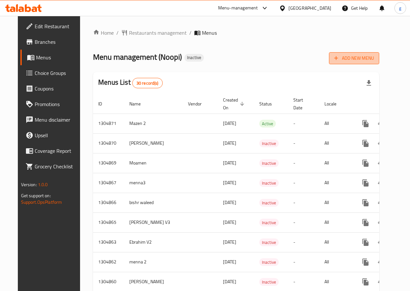
click at [374, 57] on span "Add New Menu" at bounding box center [354, 58] width 40 height 8
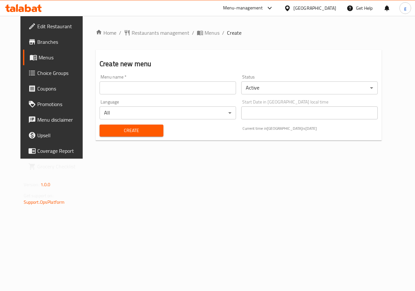
click at [155, 92] on input "text" at bounding box center [168, 87] width 136 height 13
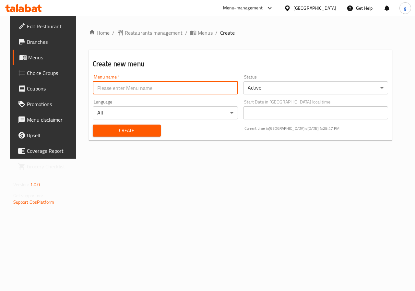
click at [187, 88] on input "text" at bounding box center [165, 87] width 145 height 13
type input "["
type input "جاسر"
click at [273, 89] on body "​ Menu-management [GEOGRAPHIC_DATA] Get Help g Edit Restaurant Branches Menus C…" at bounding box center [207, 153] width 415 height 275
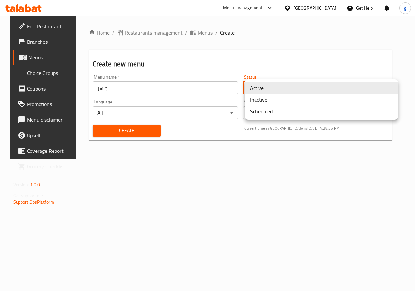
click at [273, 89] on li "Active" at bounding box center [321, 88] width 153 height 12
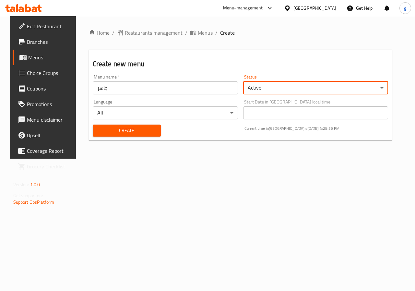
click at [250, 90] on body "​ Menu-management [GEOGRAPHIC_DATA] Get Help g Edit Restaurant Branches Menus C…" at bounding box center [207, 153] width 415 height 275
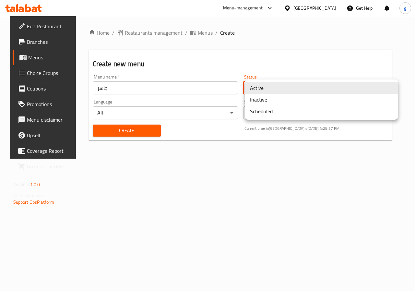
click at [226, 72] on div at bounding box center [207, 145] width 415 height 291
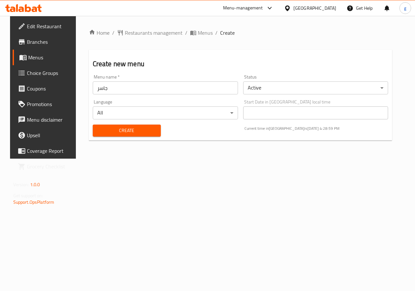
drag, startPoint x: 124, startPoint y: 127, endPoint x: 173, endPoint y: 127, distance: 49.3
click at [169, 126] on div "Create Current time in [GEOGRAPHIC_DATA] is [DATE] 4:28:59 PM" at bounding box center [240, 131] width 303 height 20
click at [136, 133] on span "Create" at bounding box center [127, 130] width 58 height 8
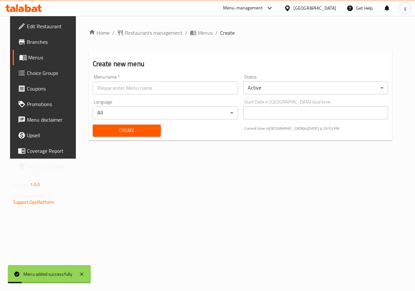
click at [64, 275] on div "Menu added successfully" at bounding box center [47, 273] width 49 height 7
click at [17, 272] on icon at bounding box center [16, 273] width 5 height 5
click at [28, 53] on span "Menus" at bounding box center [51, 57] width 46 height 8
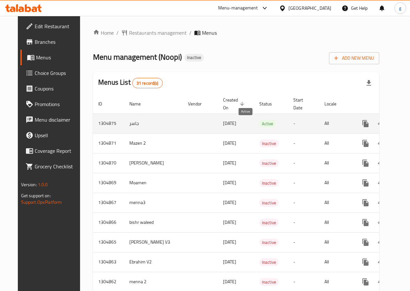
click at [259, 123] on span "Active" at bounding box center [267, 123] width 17 height 7
click at [408, 124] on icon "enhanced table" at bounding box center [412, 124] width 8 height 8
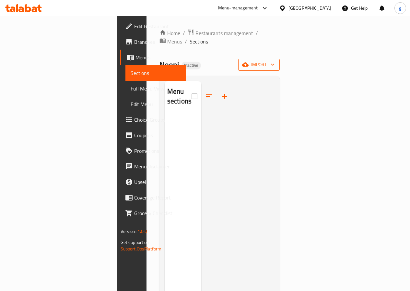
click at [275, 61] on span "import" at bounding box center [258, 65] width 31 height 8
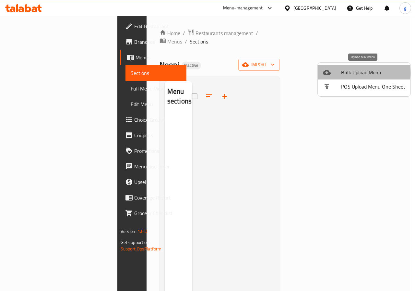
click at [359, 73] on span "Bulk Upload Menu" at bounding box center [373, 72] width 64 height 8
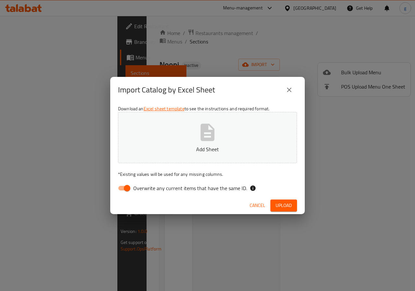
click at [213, 146] on p "Add Sheet" at bounding box center [207, 149] width 159 height 8
click at [281, 207] on span "Upload" at bounding box center [284, 205] width 16 height 8
click at [124, 188] on input "Overwrite any current items that have the same ID." at bounding box center [127, 188] width 37 height 12
checkbox input "false"
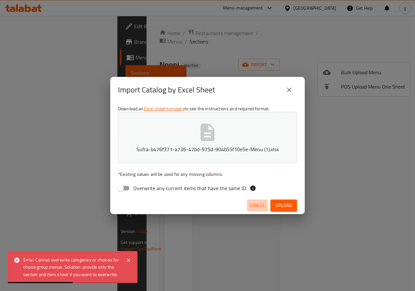
click at [251, 204] on span "Cancel" at bounding box center [258, 205] width 16 height 8
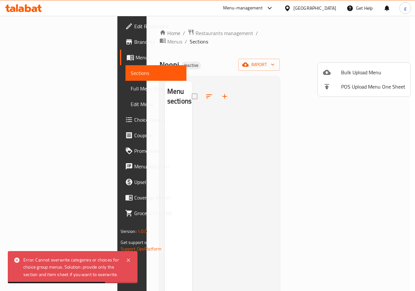
click at [372, 55] on div at bounding box center [207, 145] width 415 height 291
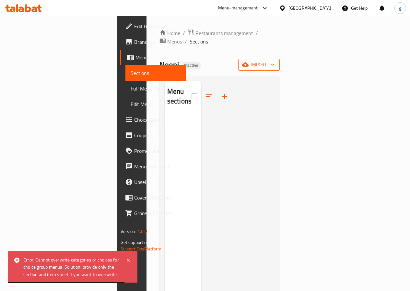
click at [275, 61] on span "import" at bounding box center [258, 65] width 31 height 8
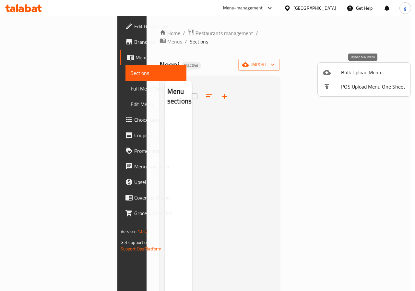
click at [357, 71] on span "Bulk Upload Menu" at bounding box center [373, 72] width 64 height 8
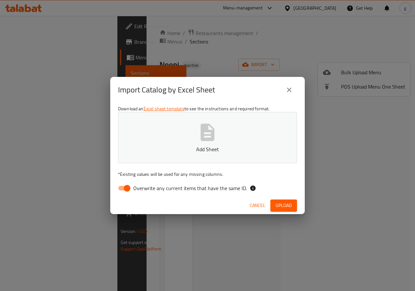
click at [131, 187] on input "Overwrite any current items that have the same ID." at bounding box center [127, 188] width 37 height 12
checkbox input "false"
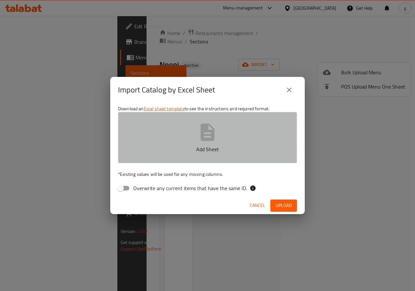
click at [190, 143] on button "Add Sheet" at bounding box center [207, 137] width 179 height 51
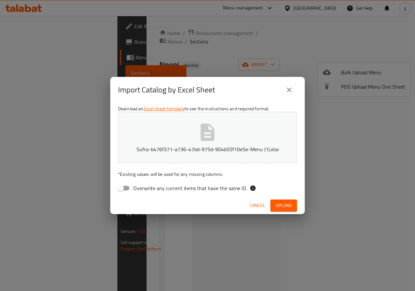
click at [286, 209] on span "Upload" at bounding box center [284, 205] width 16 height 8
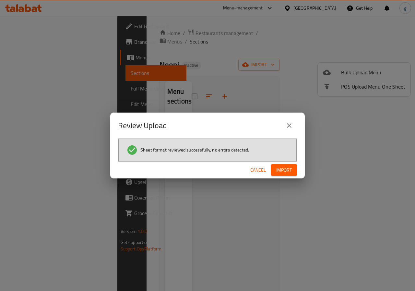
click at [279, 170] on span "Import" at bounding box center [284, 170] width 16 height 8
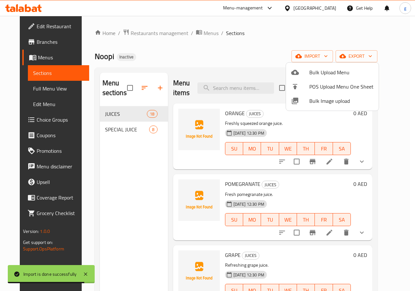
drag, startPoint x: 390, startPoint y: 124, endPoint x: 389, endPoint y: 131, distance: 7.8
click at [389, 131] on div at bounding box center [207, 145] width 415 height 291
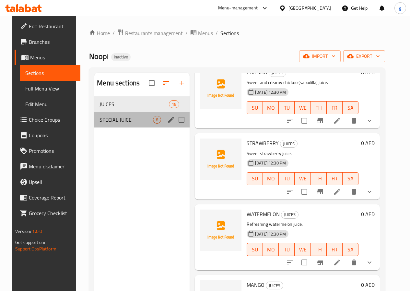
click at [138, 127] on div "SPECIAL JUICE 8" at bounding box center [141, 120] width 95 height 16
